Goal: Task Accomplishment & Management: Complete application form

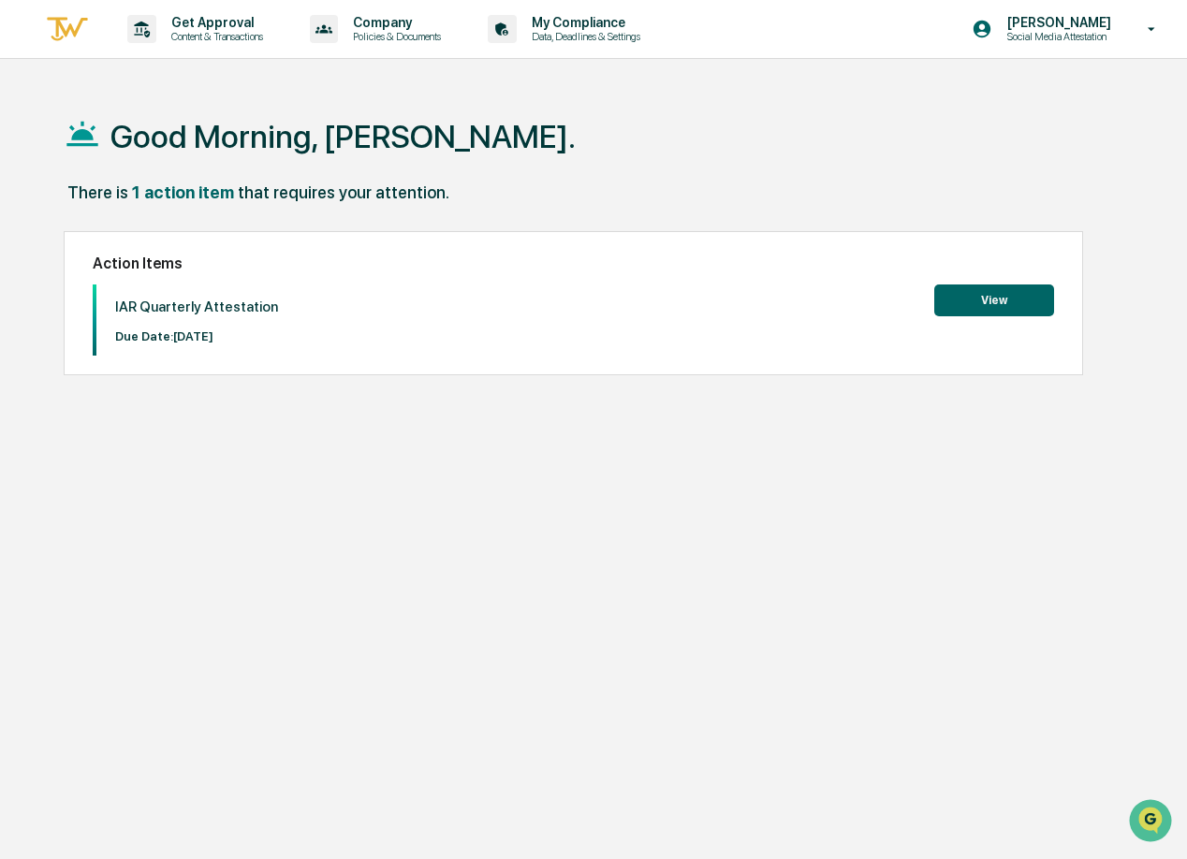
click at [985, 293] on button "View" at bounding box center [994, 301] width 120 height 32
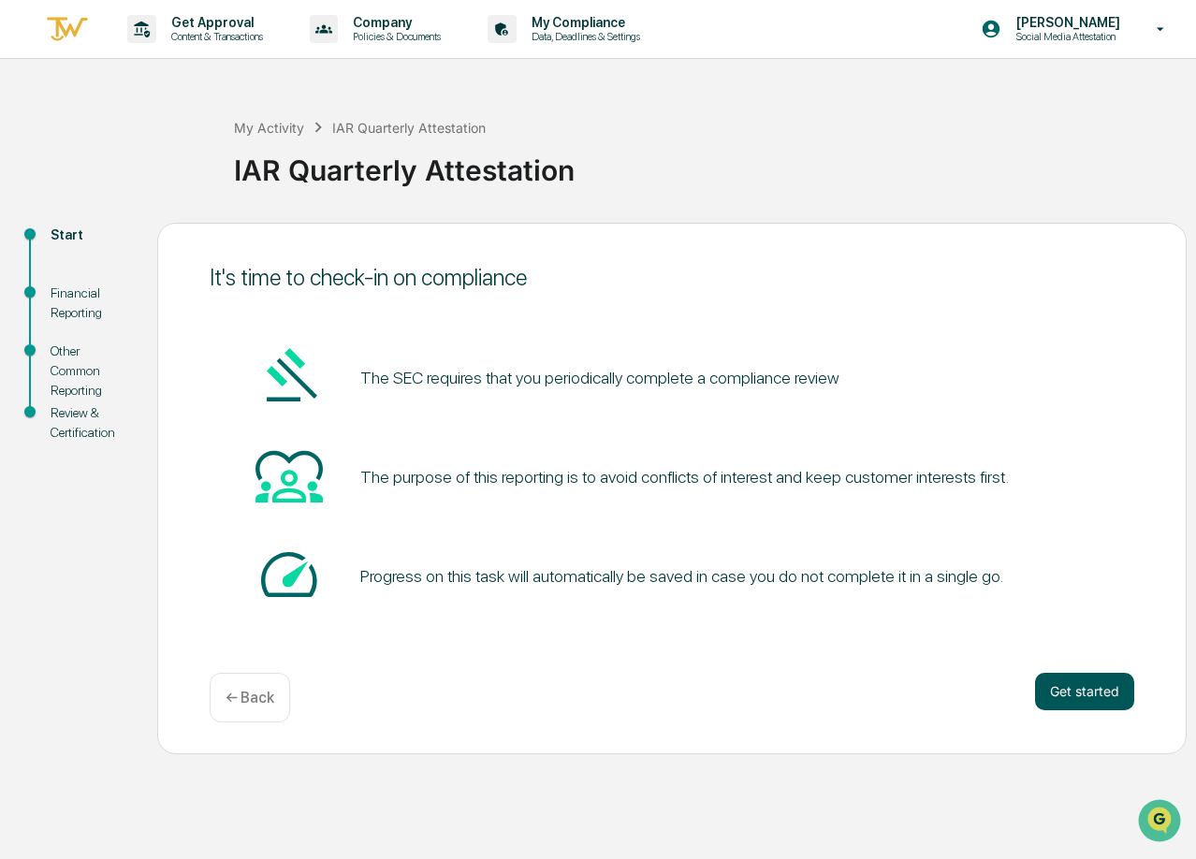
click at [1093, 691] on button "Get started" at bounding box center [1084, 691] width 99 height 37
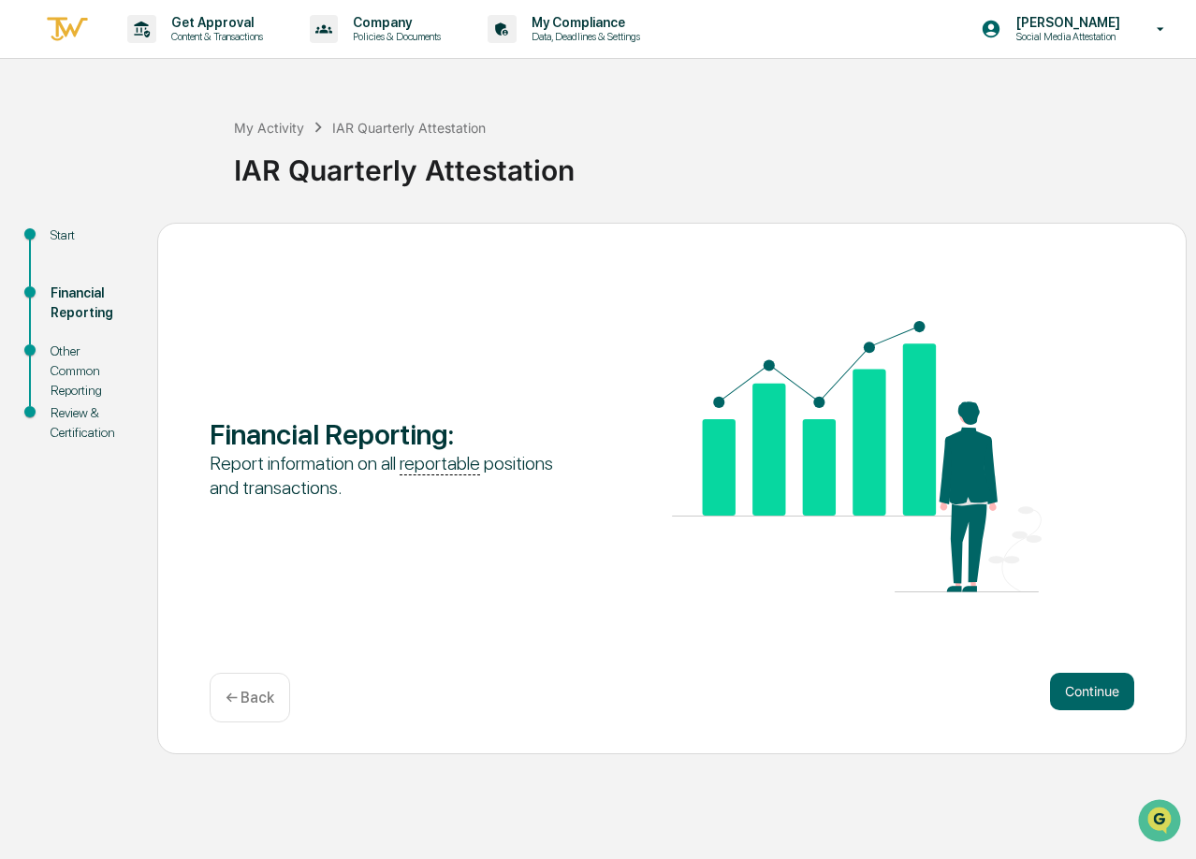
click at [1093, 691] on button "Continue" at bounding box center [1092, 691] width 84 height 37
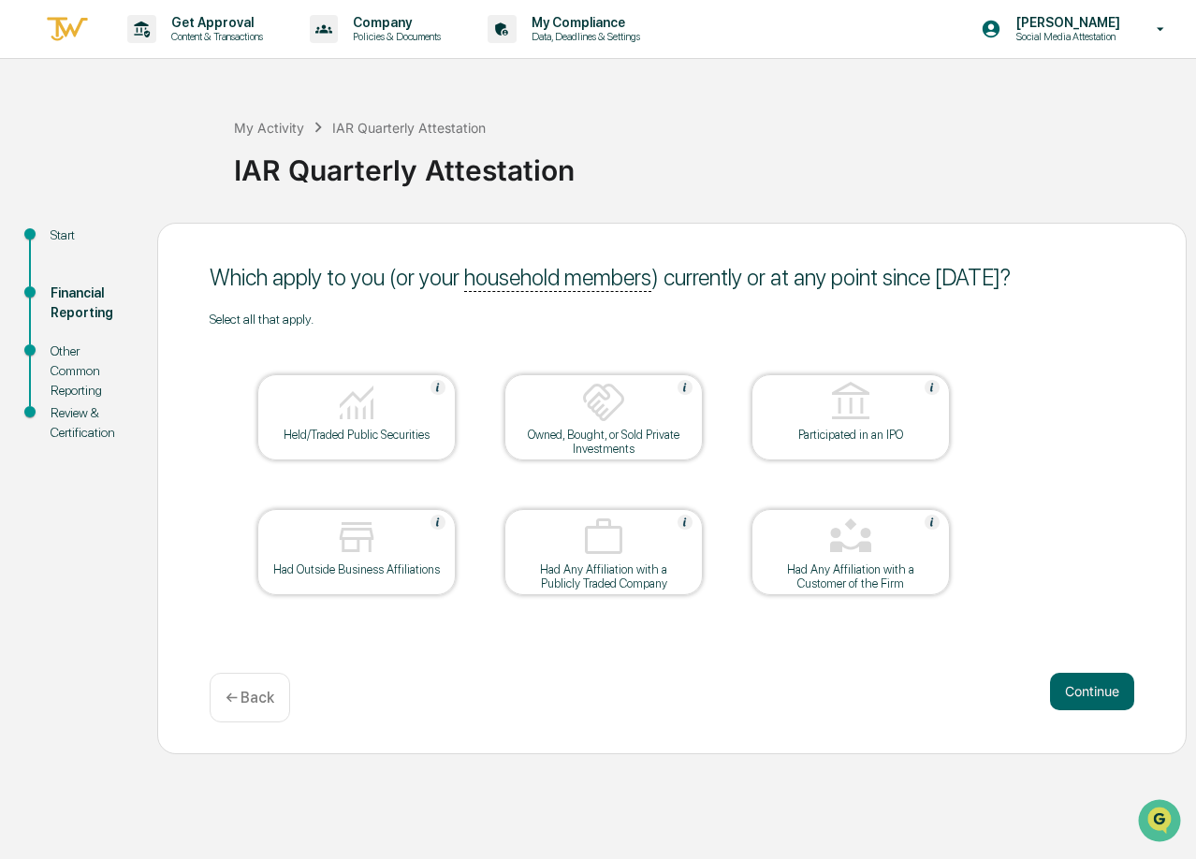
click at [371, 437] on div "Held/Traded Public Securities" at bounding box center [356, 435] width 169 height 14
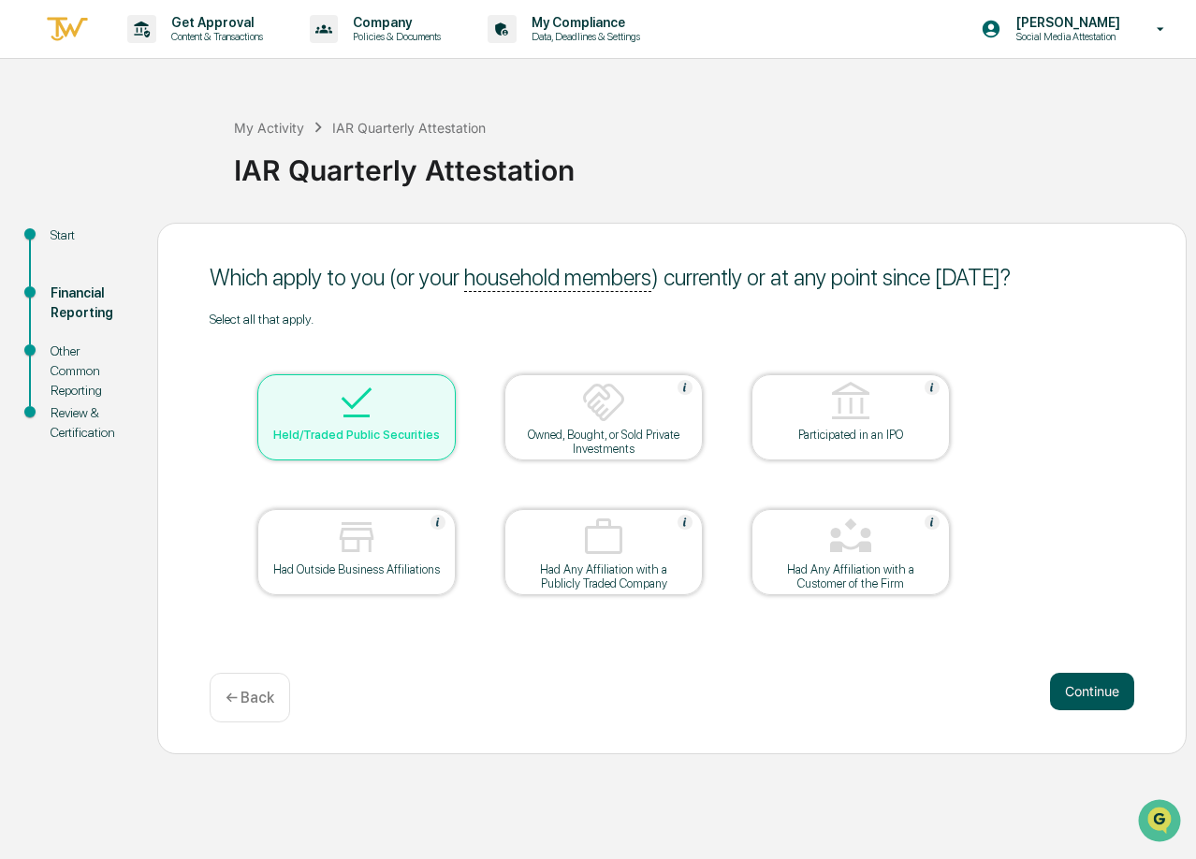
click at [1086, 690] on button "Continue" at bounding box center [1092, 691] width 84 height 37
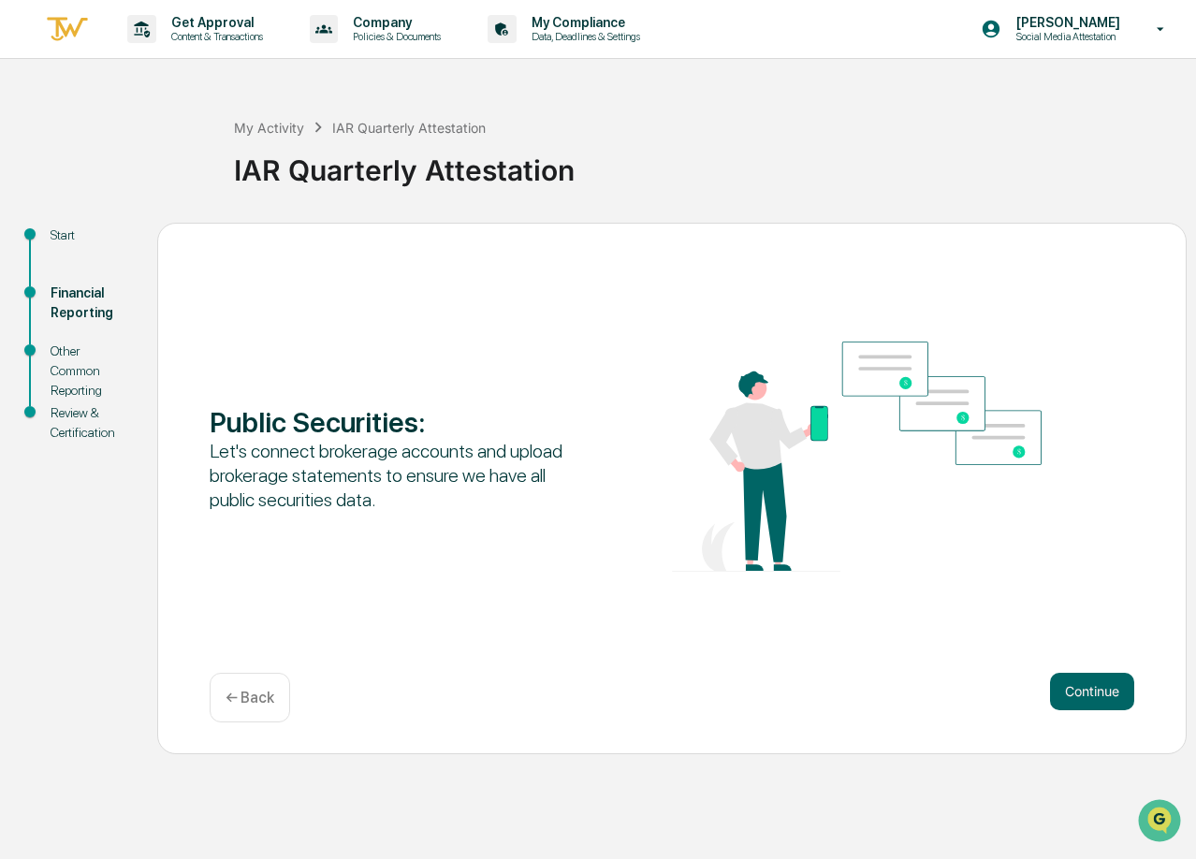
click at [1086, 690] on button "Continue" at bounding box center [1092, 691] width 84 height 37
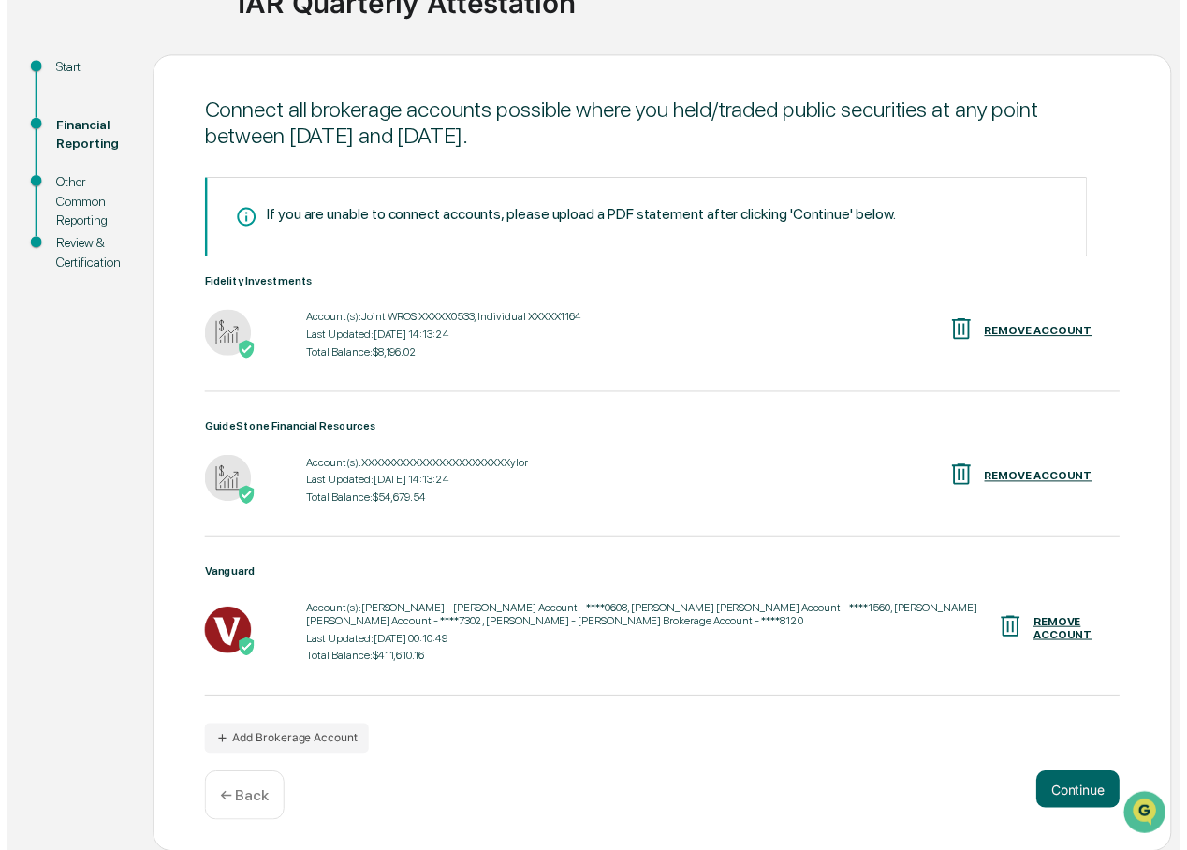
scroll to position [169, 0]
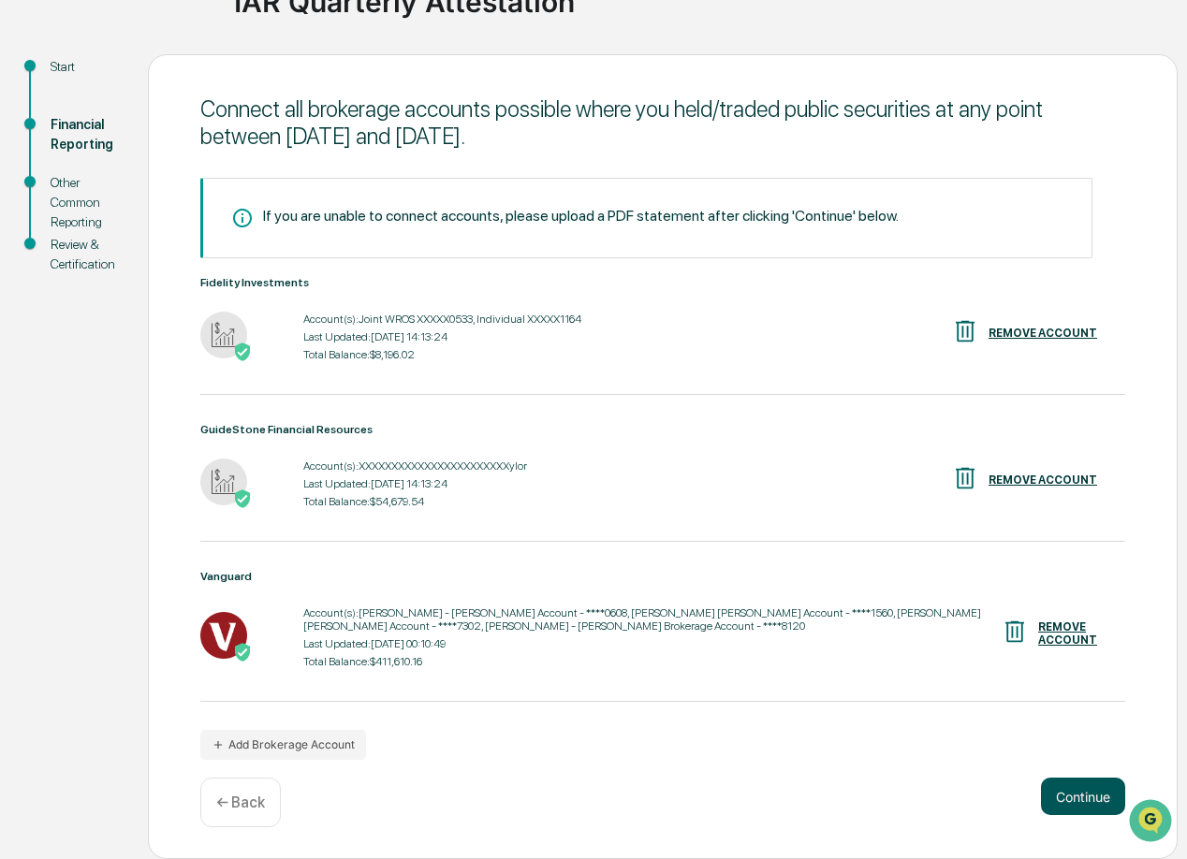
click at [1067, 796] on button "Continue" at bounding box center [1083, 796] width 84 height 37
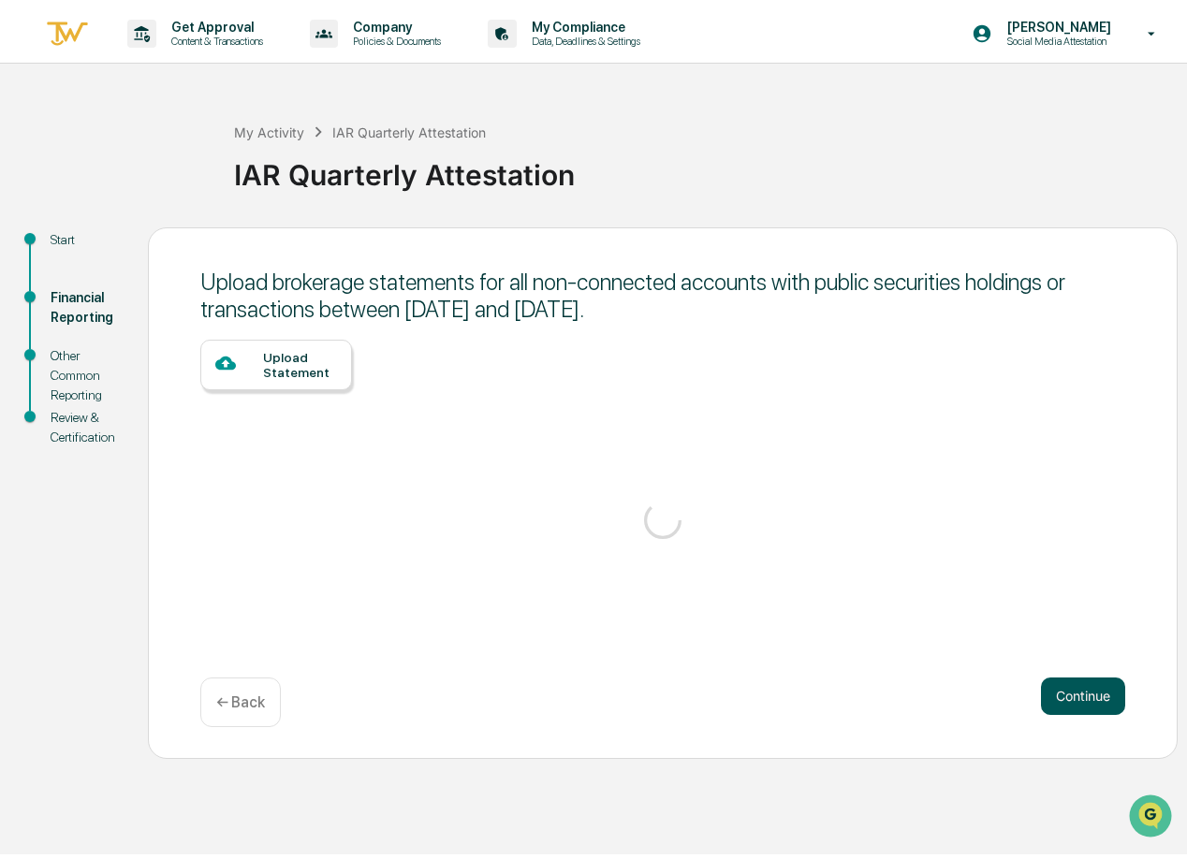
scroll to position [0, 0]
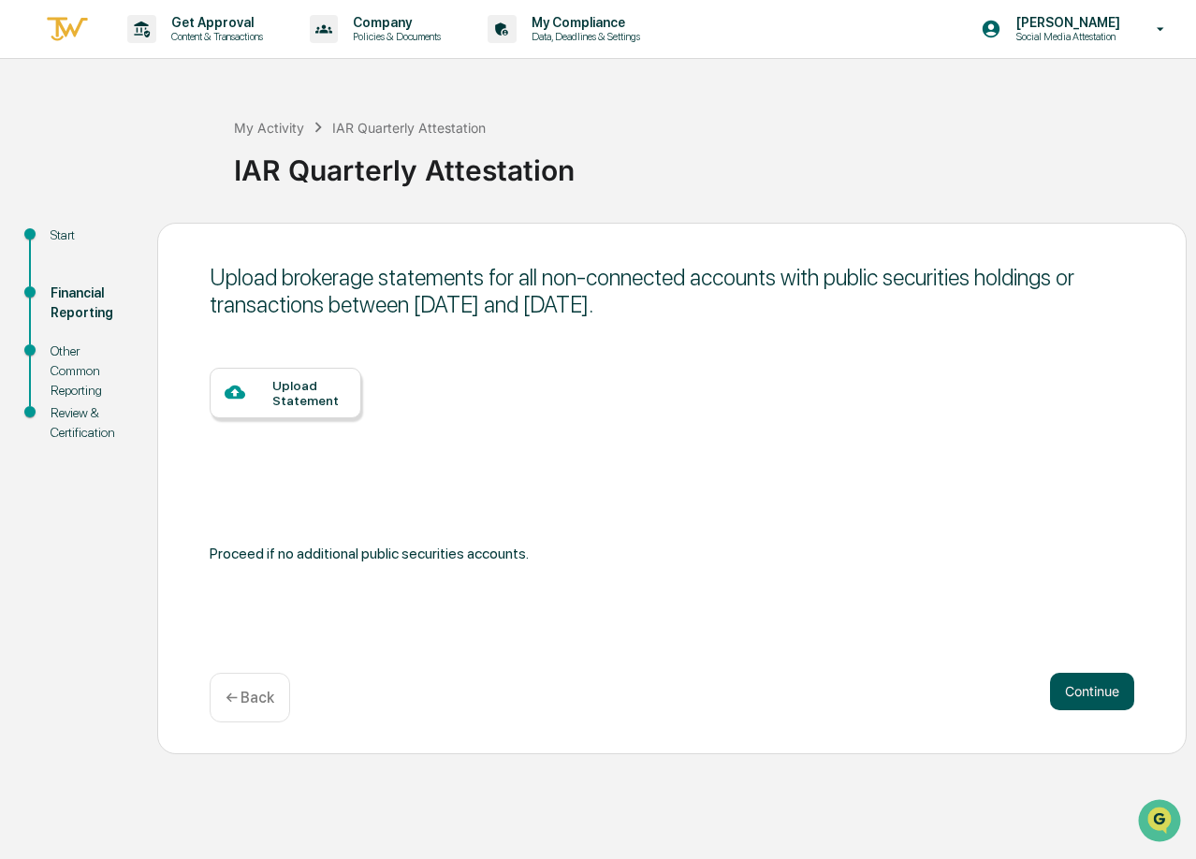
click at [1110, 698] on button "Continue" at bounding box center [1092, 691] width 84 height 37
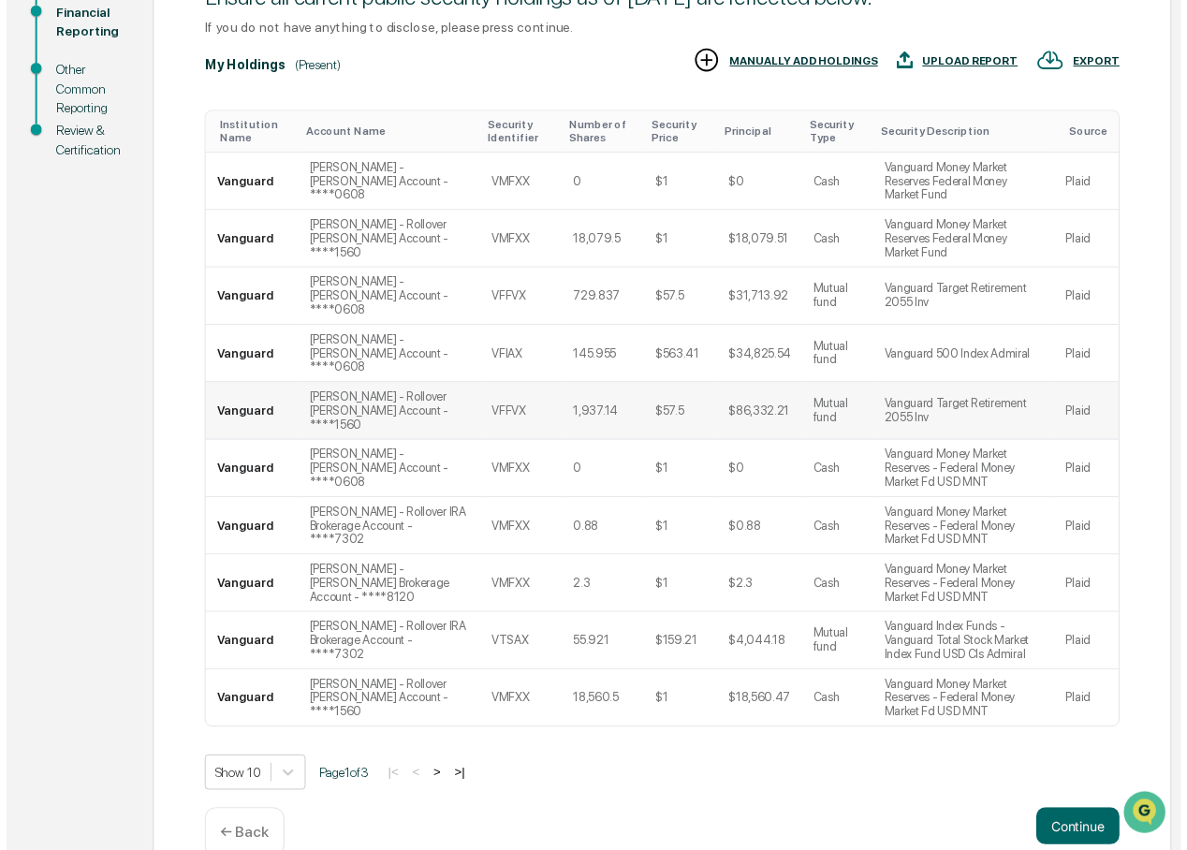
scroll to position [291, 0]
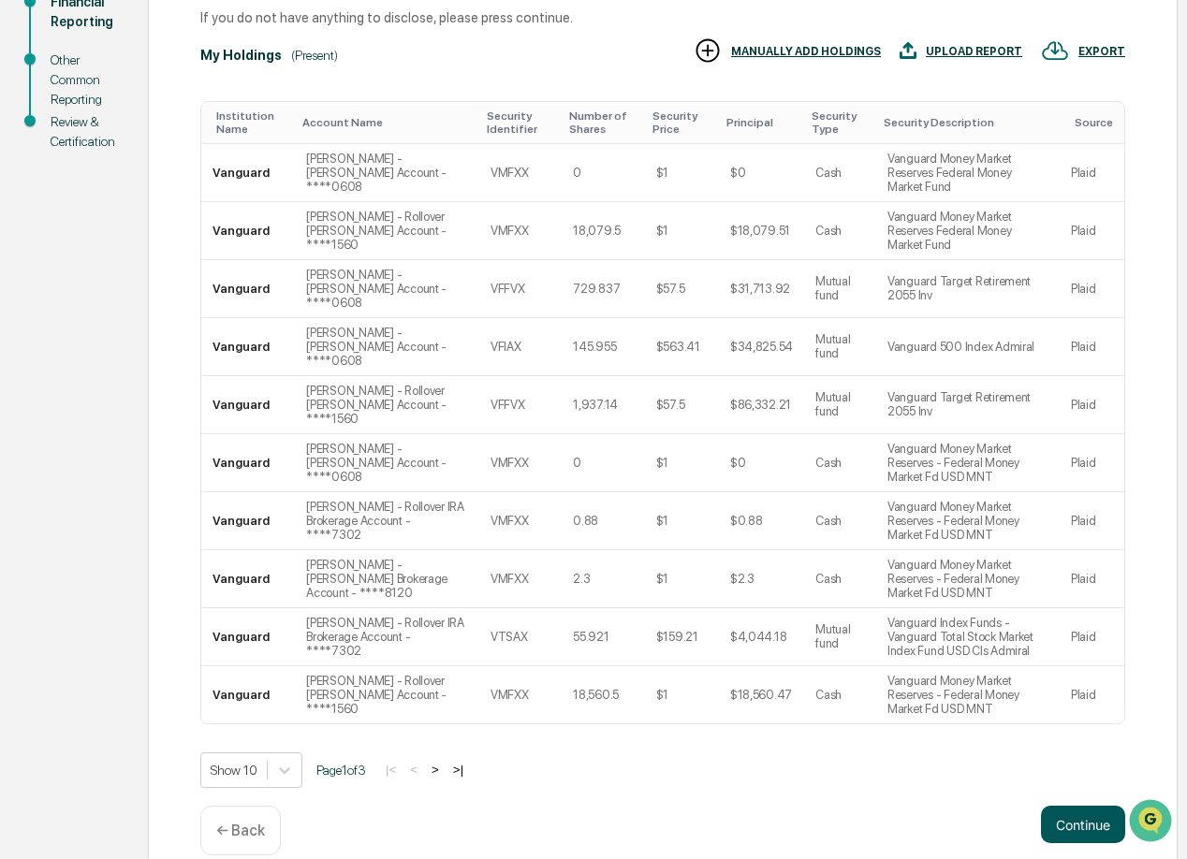
click at [1087, 806] on button "Continue" at bounding box center [1083, 824] width 84 height 37
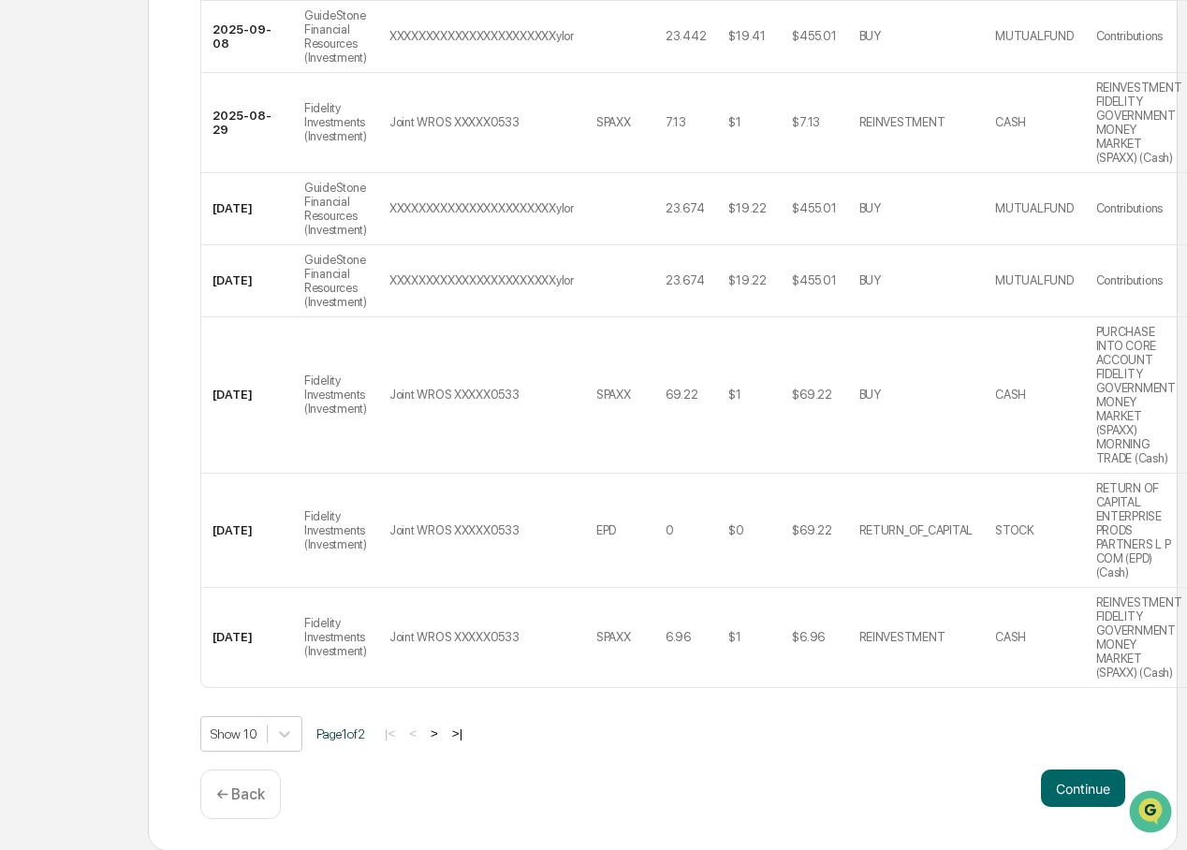
scroll to position [665, 0]
click at [1068, 784] on button "Continue" at bounding box center [1083, 787] width 84 height 37
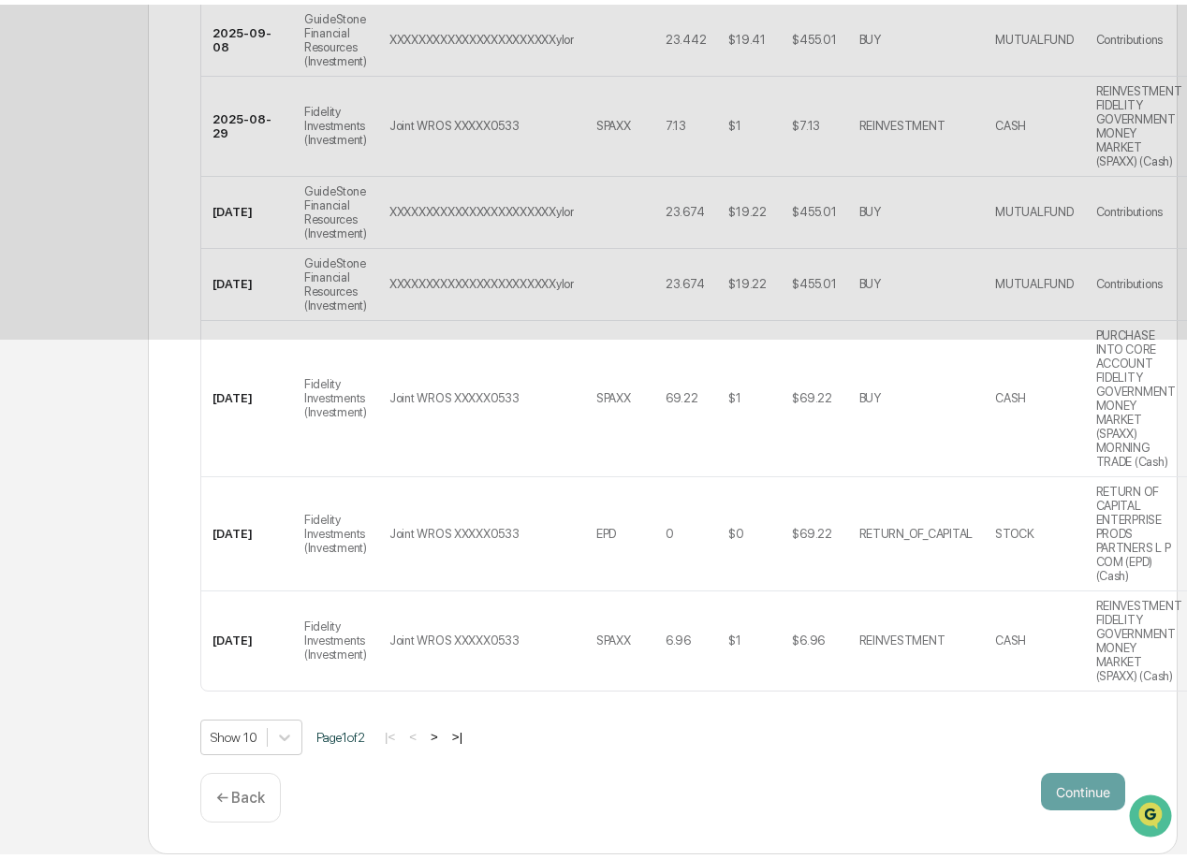
scroll to position [0, 0]
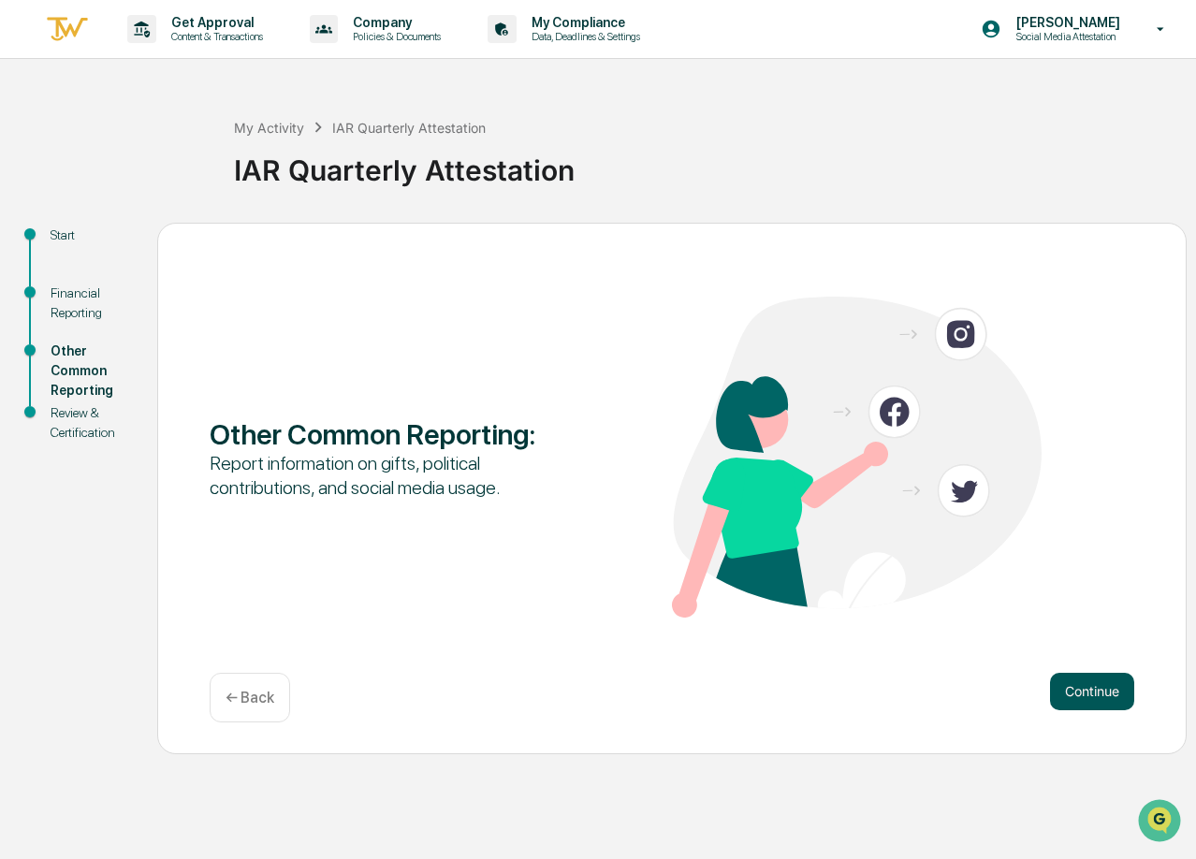
click at [1069, 683] on button "Continue" at bounding box center [1092, 691] width 84 height 37
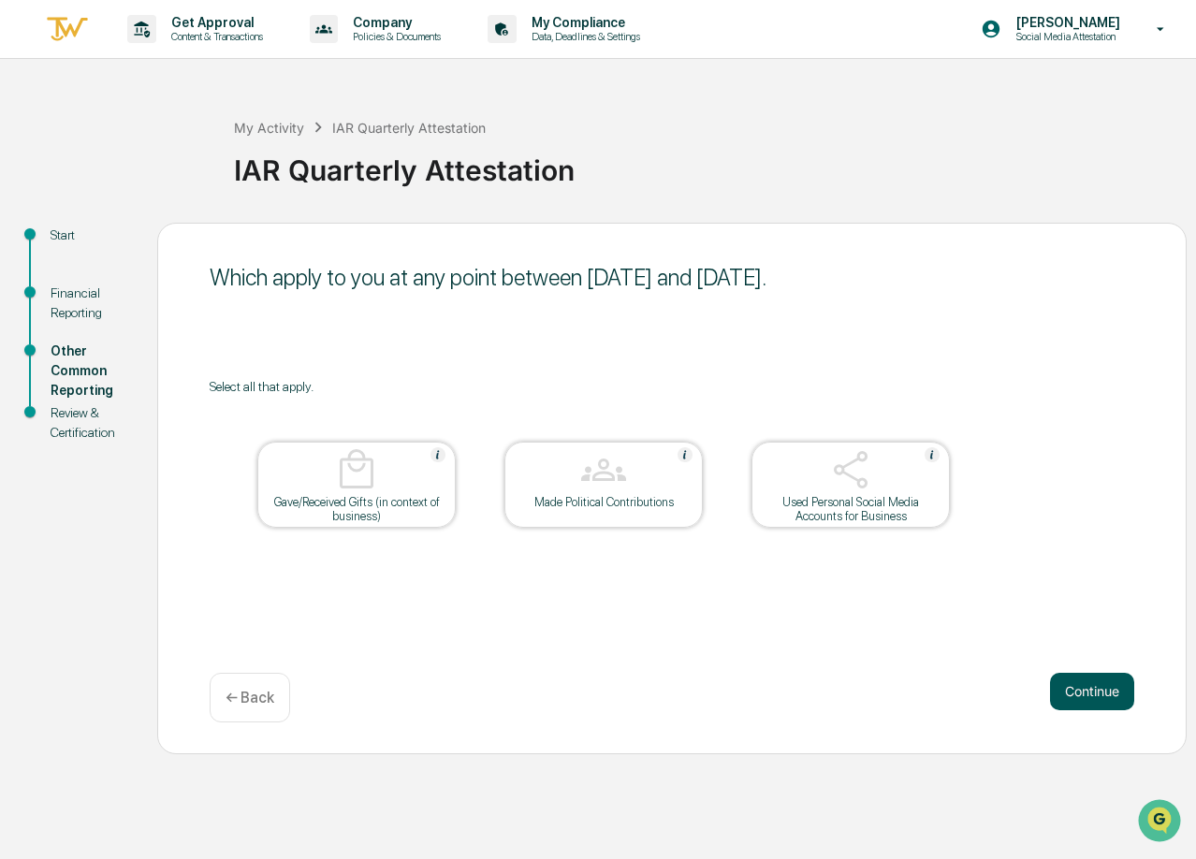
click at [1094, 693] on button "Continue" at bounding box center [1092, 691] width 84 height 37
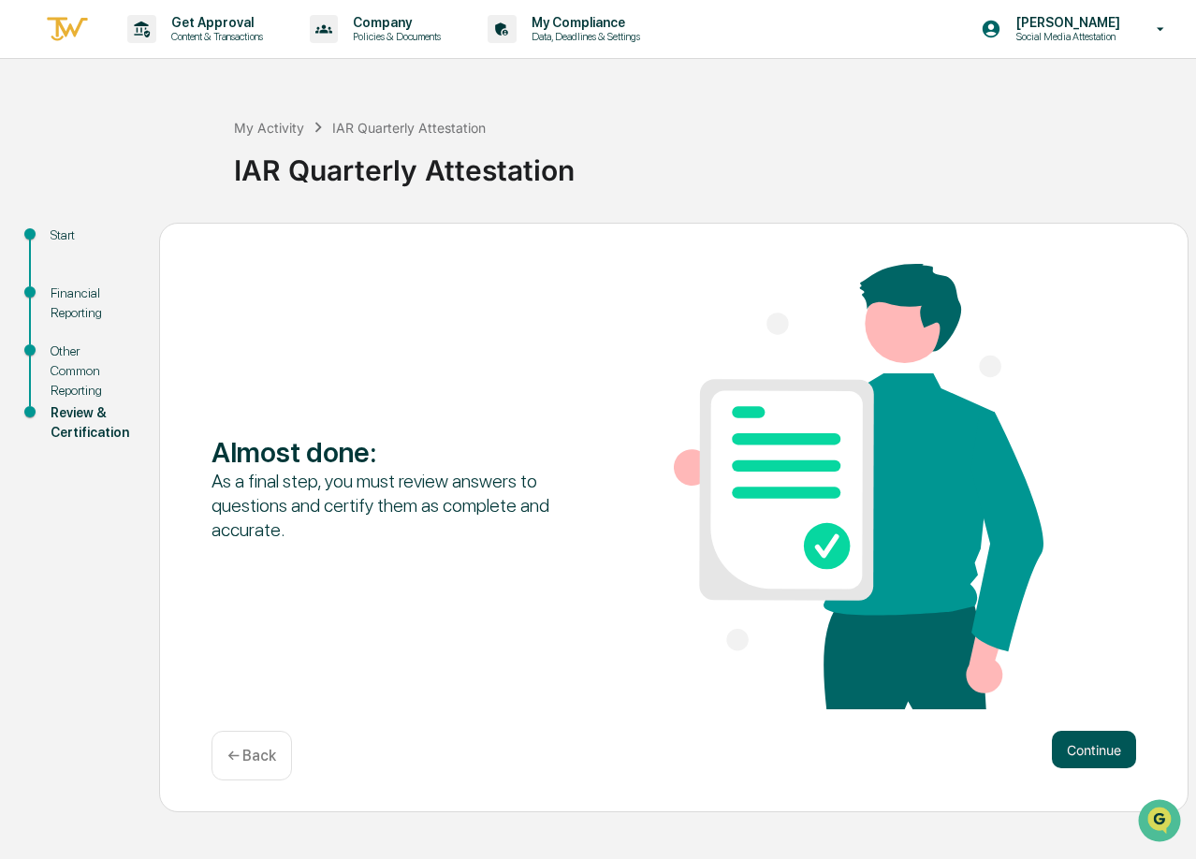
click at [1101, 747] on button "Continue" at bounding box center [1094, 749] width 84 height 37
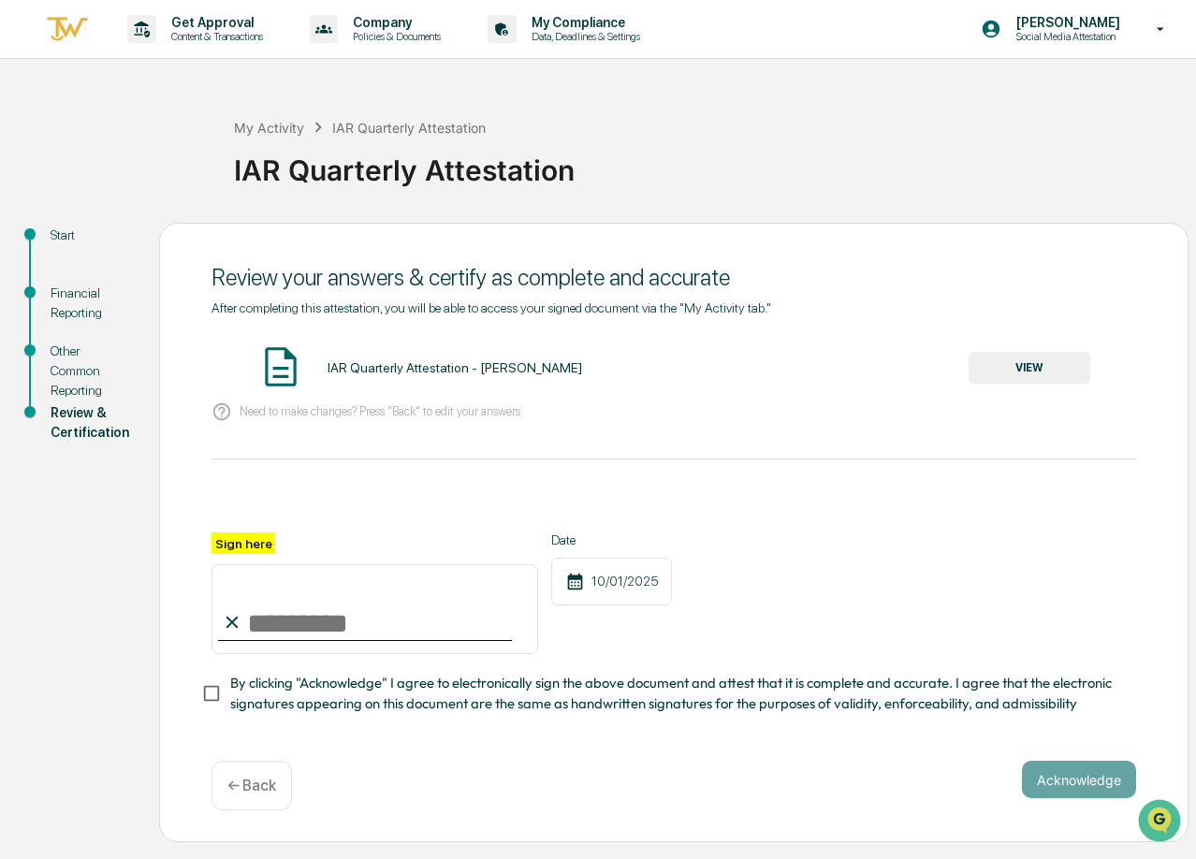
click at [377, 623] on input "Sign here" at bounding box center [375, 609] width 327 height 90
type input "**********"
click at [1058, 784] on button "Acknowledge" at bounding box center [1079, 779] width 114 height 37
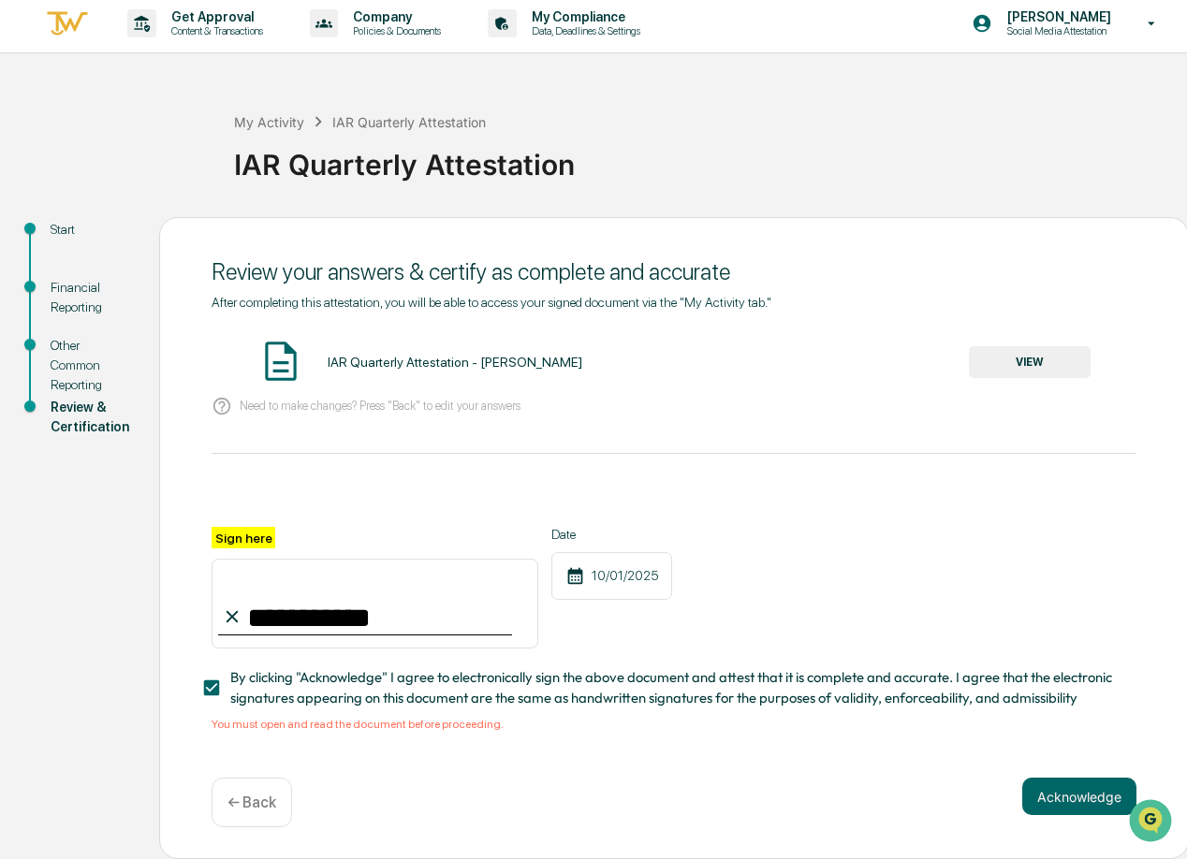
scroll to position [11, 0]
click at [1030, 359] on button "VIEW" at bounding box center [1030, 362] width 122 height 32
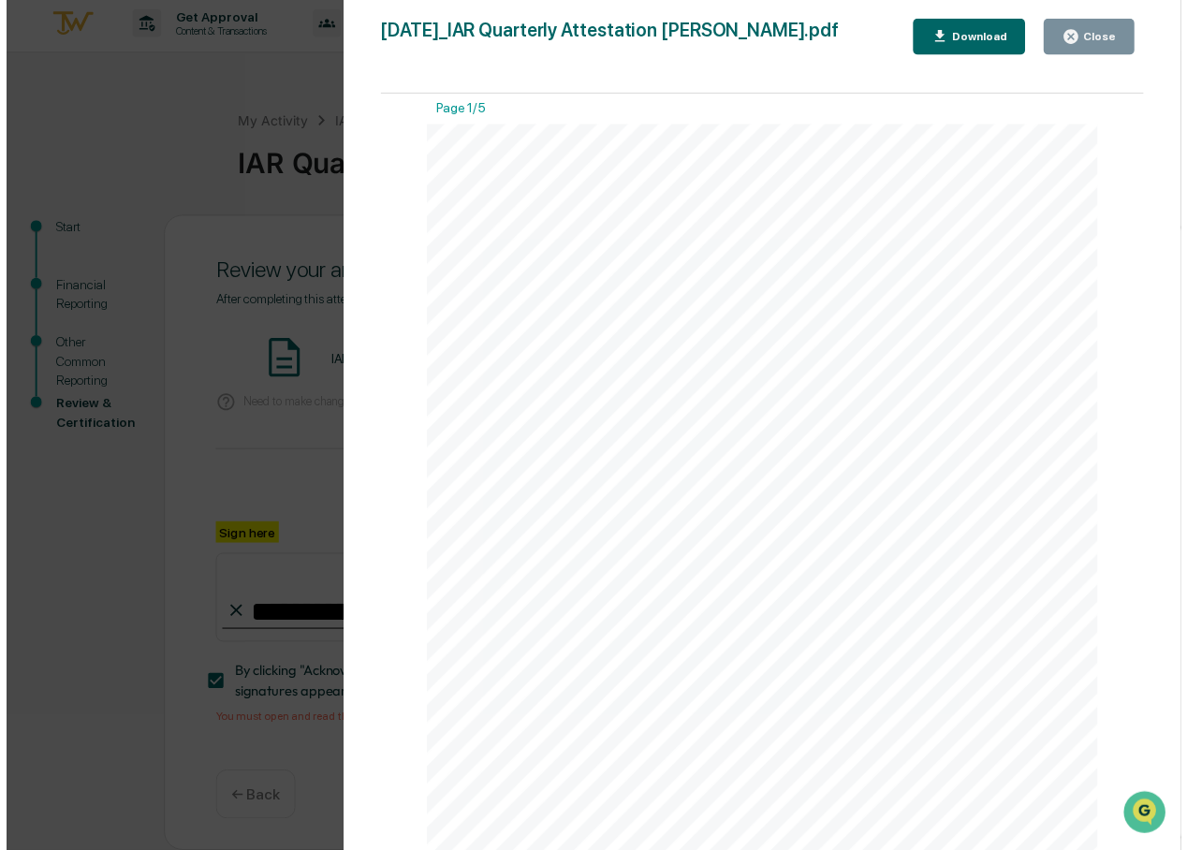
scroll to position [0, 0]
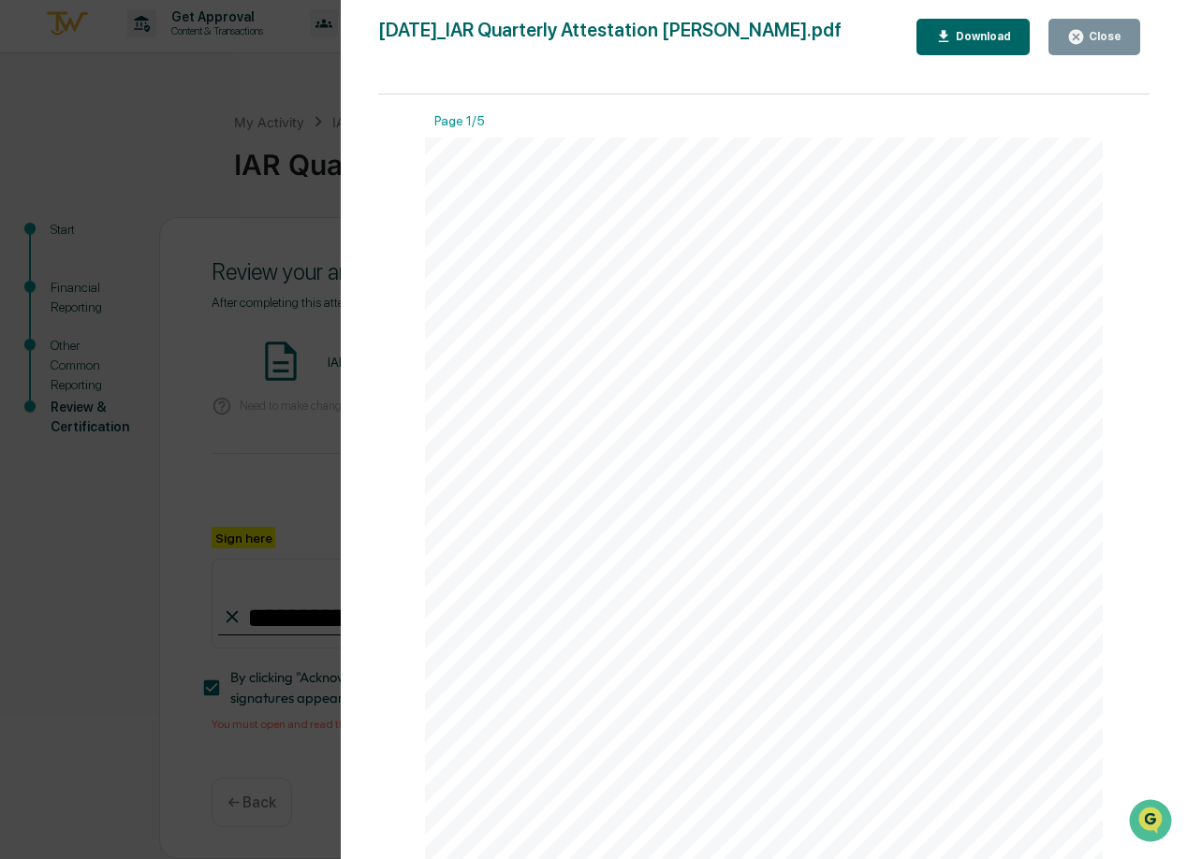
click at [1095, 43] on div "Close" at bounding box center [1103, 36] width 37 height 13
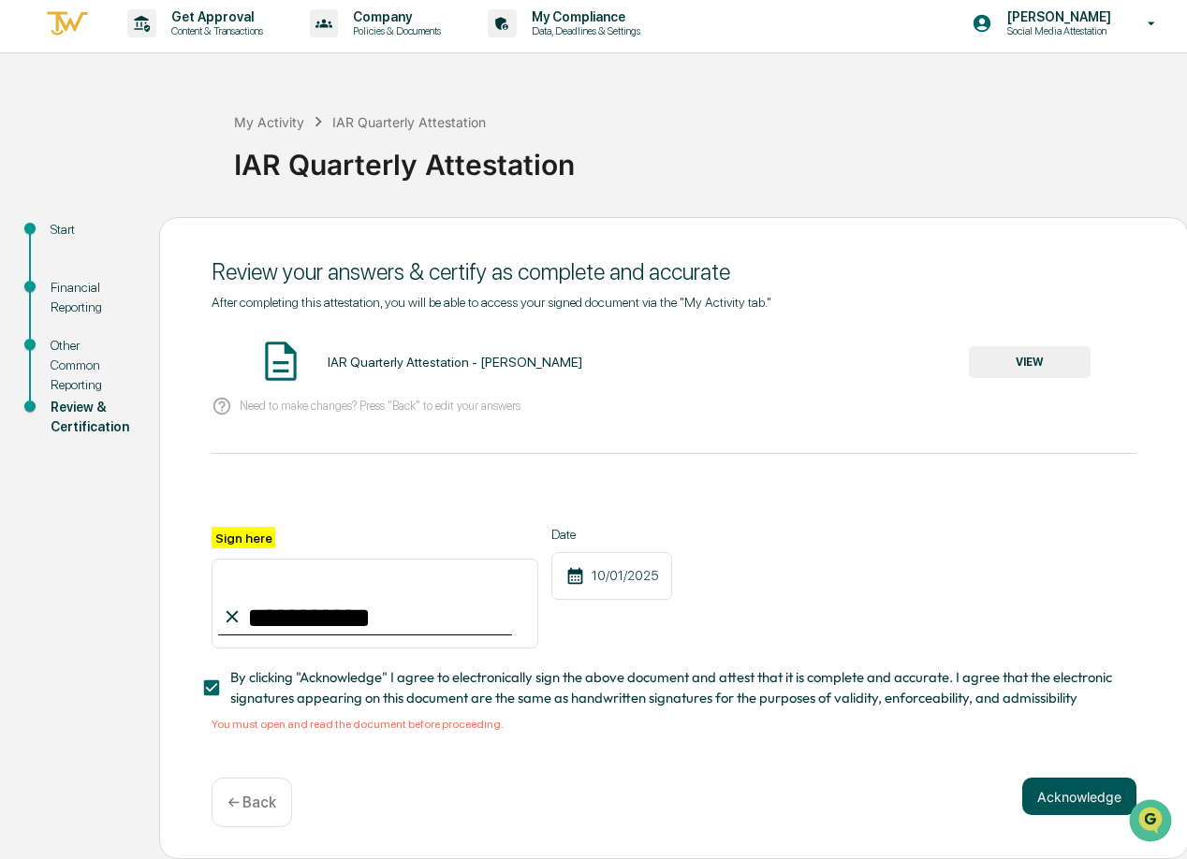
click at [1055, 796] on button "Acknowledge" at bounding box center [1079, 796] width 114 height 37
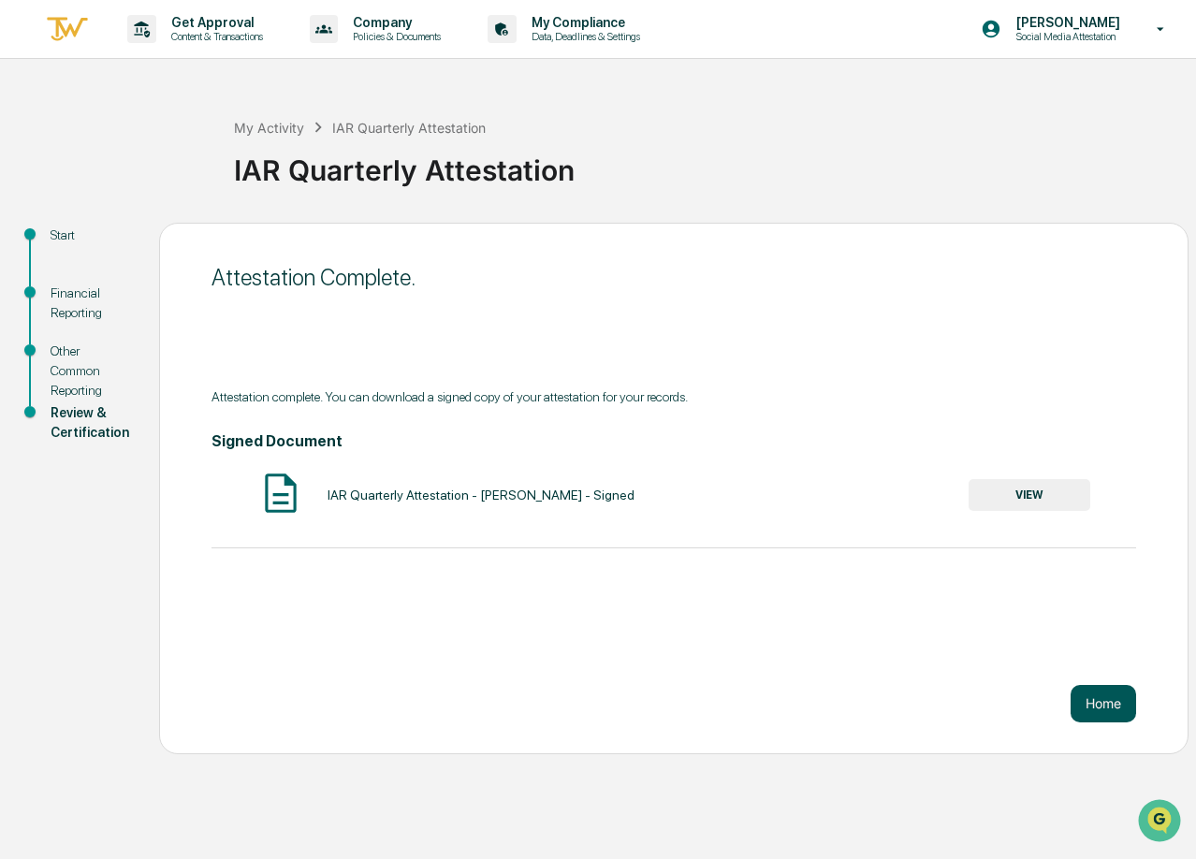
click at [1107, 703] on button "Home" at bounding box center [1104, 703] width 66 height 37
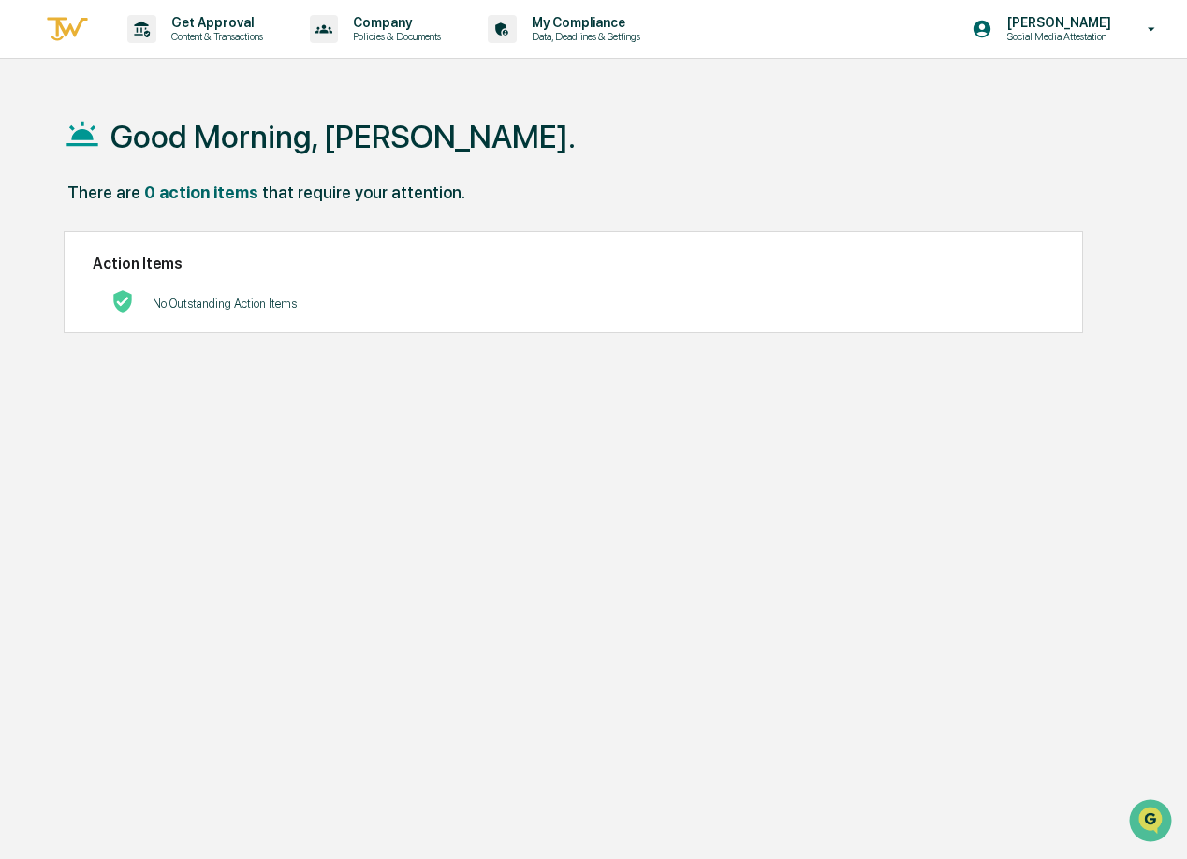
click at [60, 19] on img at bounding box center [67, 29] width 45 height 31
